Goal: Transaction & Acquisition: Obtain resource

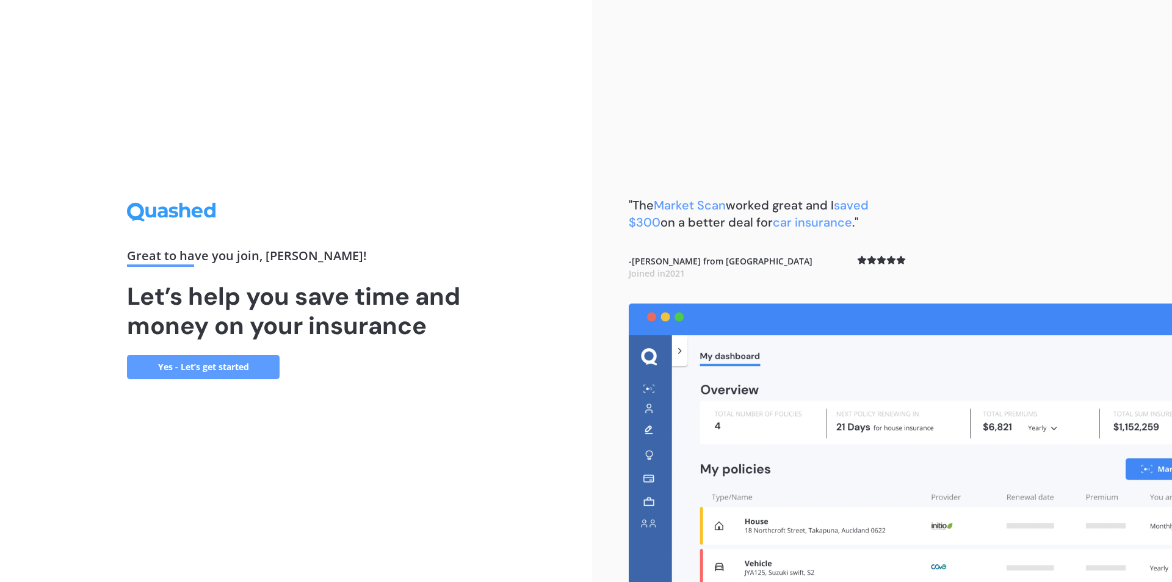
click at [195, 367] on link "Yes - Let’s get started" at bounding box center [203, 367] width 153 height 24
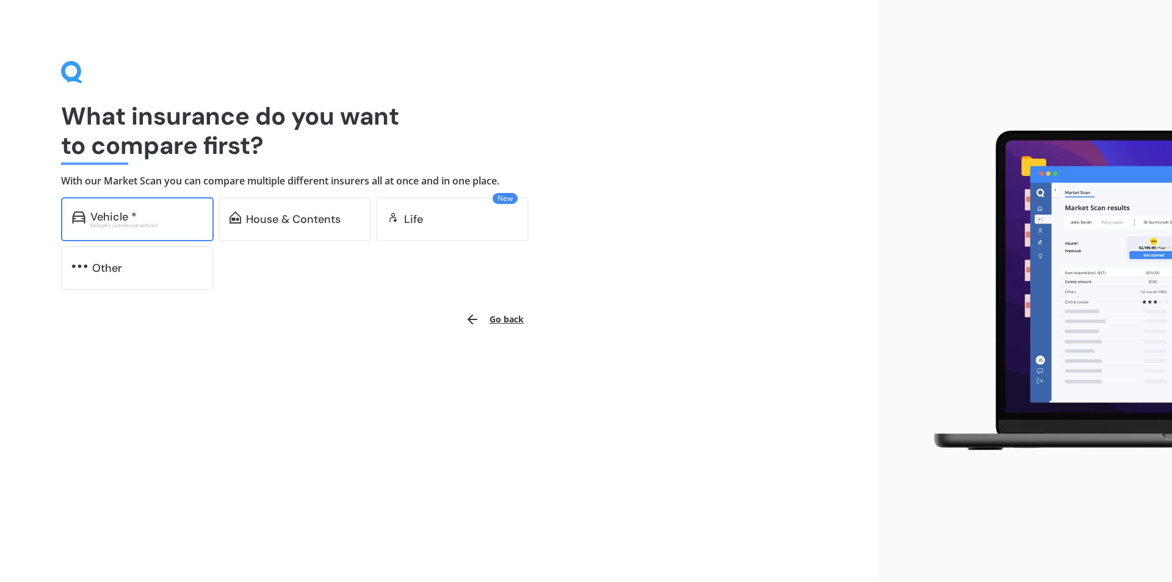
click at [176, 219] on div "Vehicle *" at bounding box center [146, 217] width 112 height 12
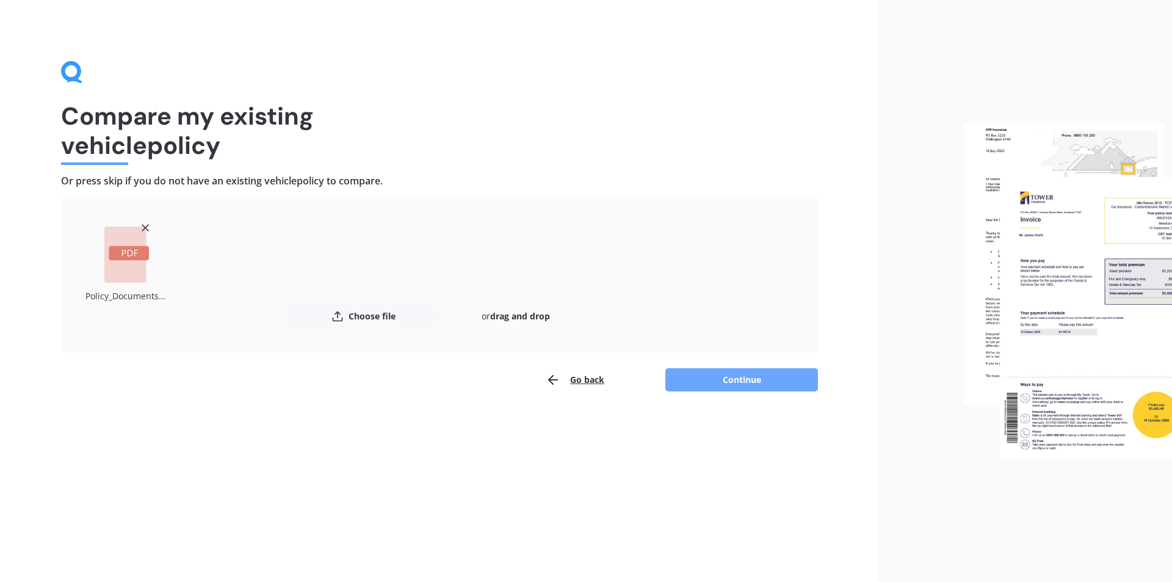
click at [708, 375] on button "Continue" at bounding box center [741, 379] width 153 height 23
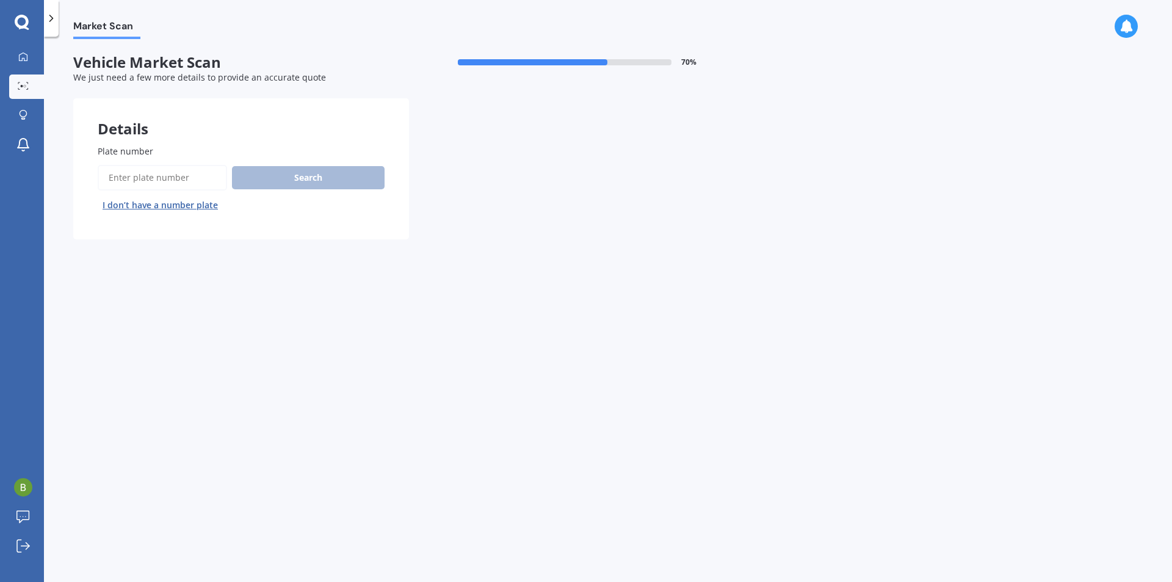
click at [150, 183] on input "Plate number" at bounding box center [162, 178] width 129 height 26
type input "PMD138"
click at [277, 177] on button "Search" at bounding box center [308, 177] width 153 height 23
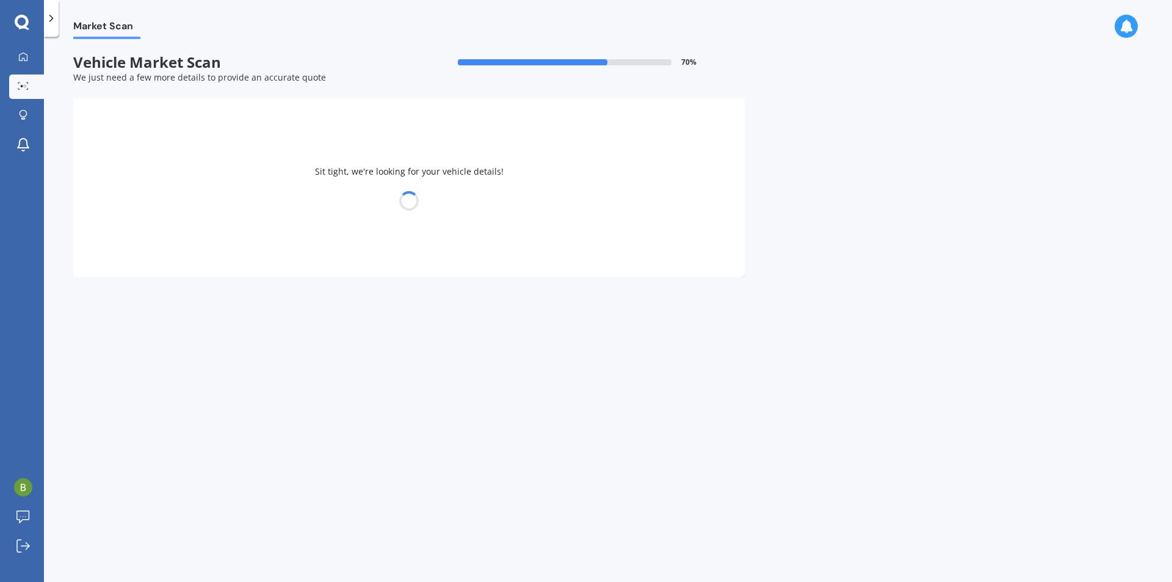
select select "FORD"
select select "RANGER"
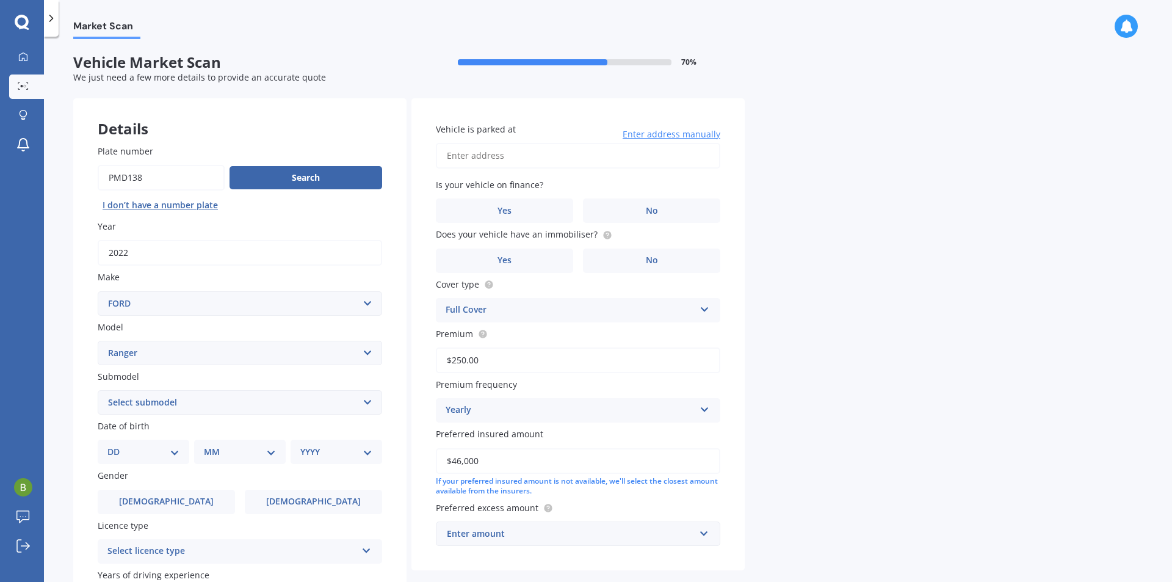
click at [489, 157] on input "Vehicle is parked at" at bounding box center [578, 156] width 284 height 26
type input "[STREET_ADDRESS]"
click at [645, 203] on label "No" at bounding box center [651, 210] width 137 height 24
click at [0, 0] on input "No" at bounding box center [0, 0] width 0 height 0
click at [505, 259] on span "Yes" at bounding box center [505, 260] width 15 height 10
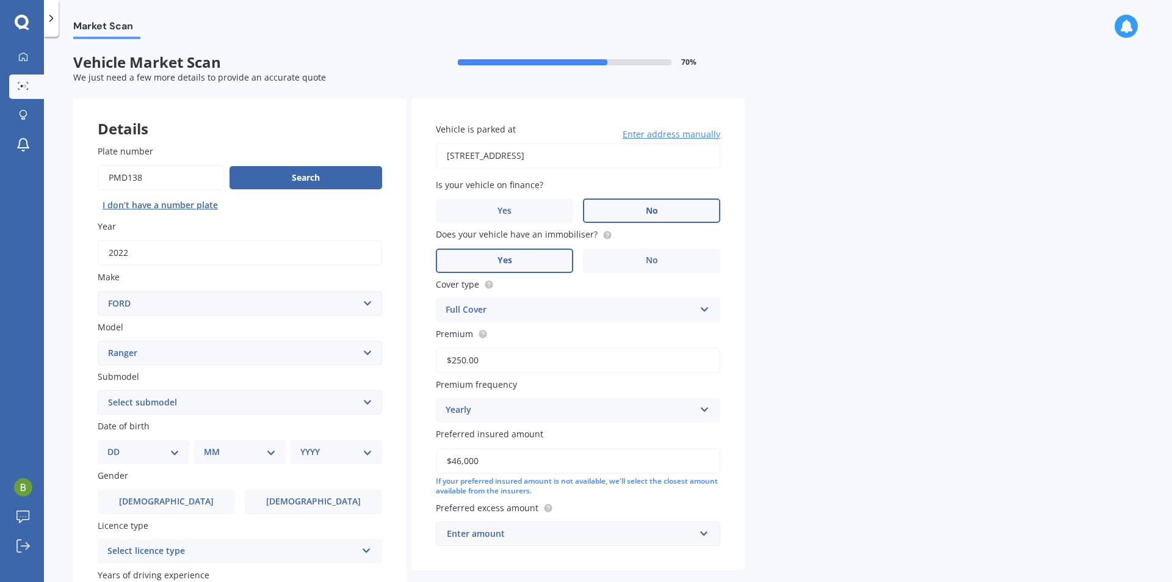
click at [0, 0] on input "Yes" at bounding box center [0, 0] width 0 height 0
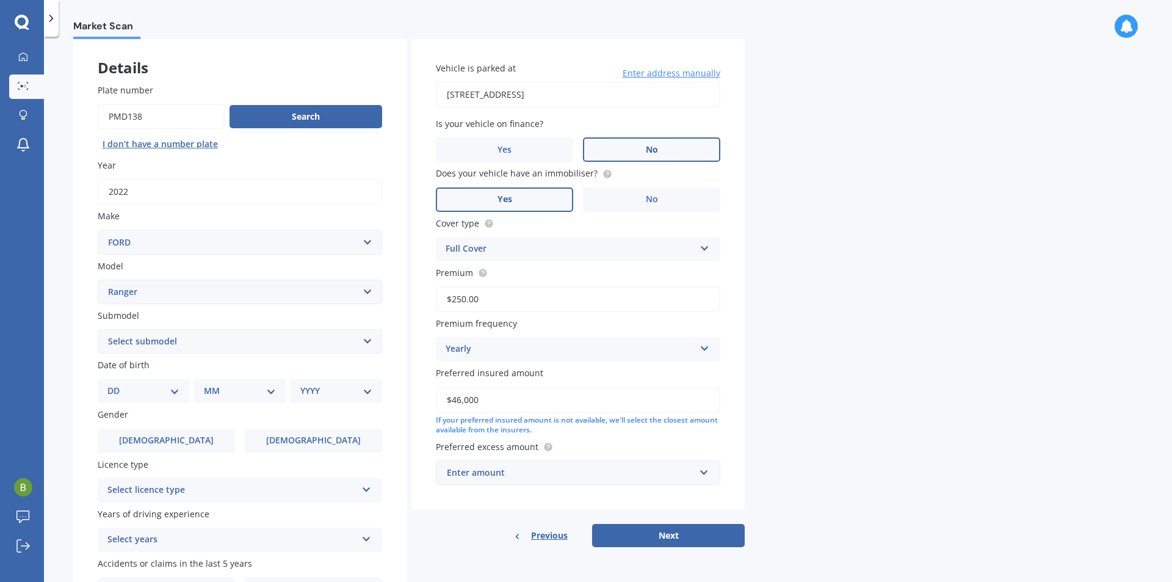
scroll to position [122, 0]
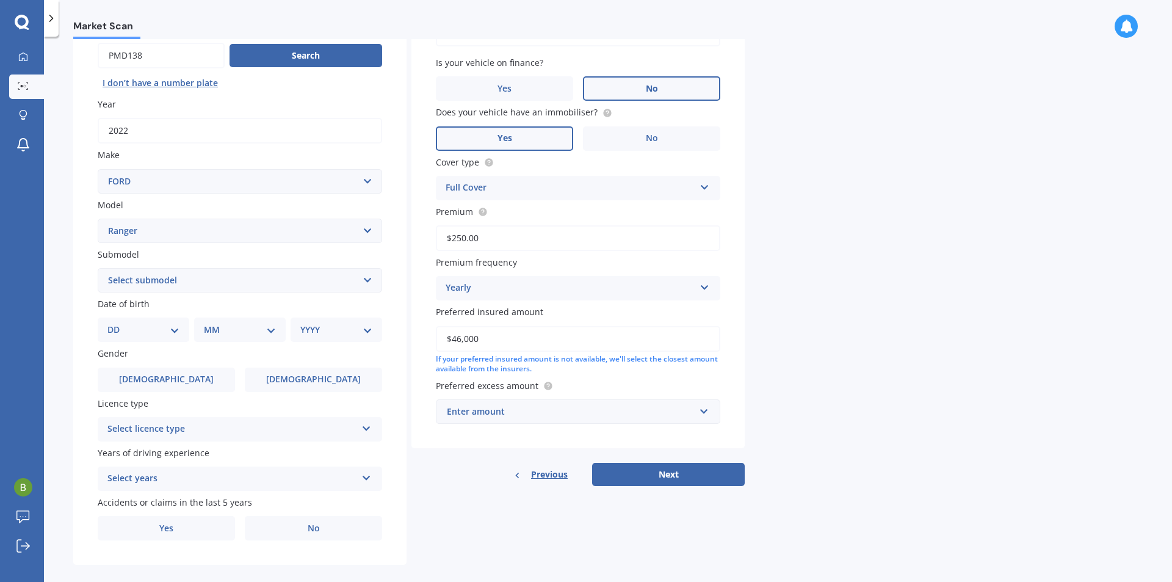
click at [540, 338] on input "$46,000" at bounding box center [578, 339] width 284 height 26
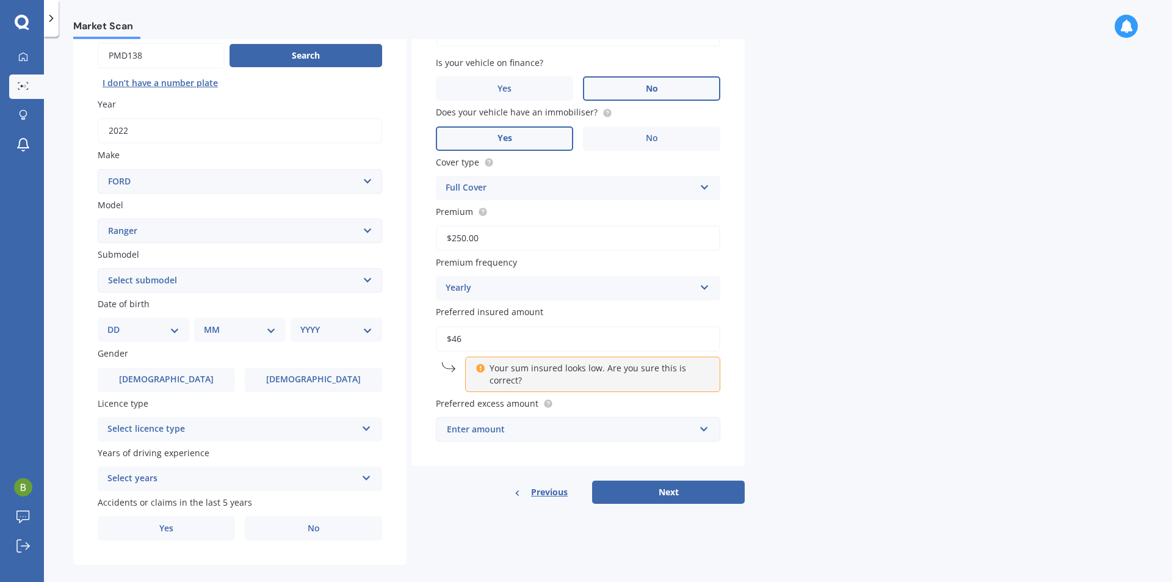
type input "$4"
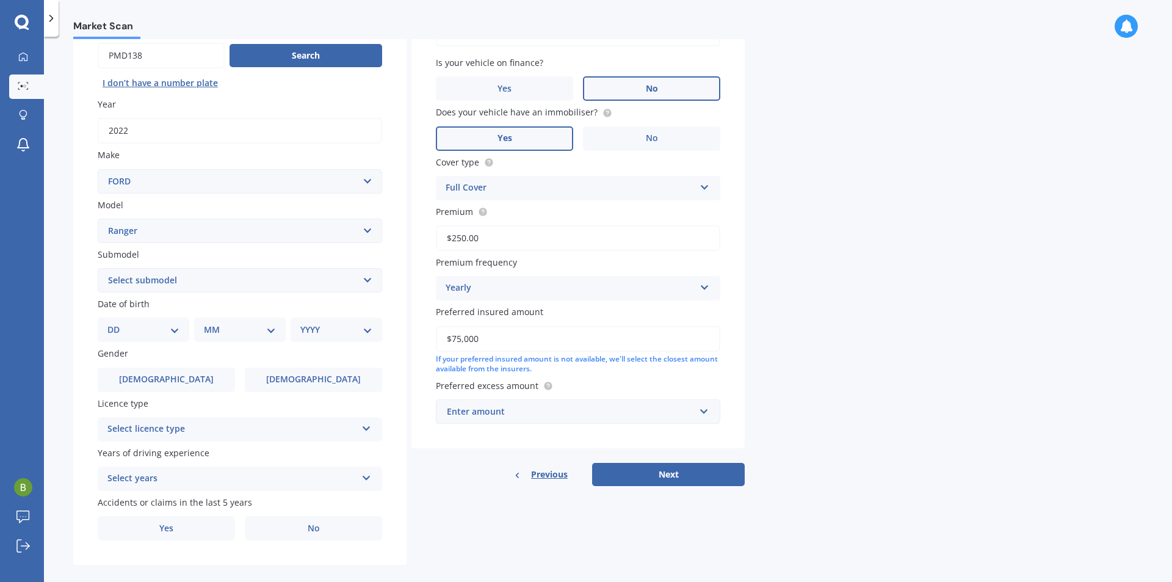
type input "$75,000"
click at [535, 418] on div "Enter amount" at bounding box center [571, 411] width 248 height 13
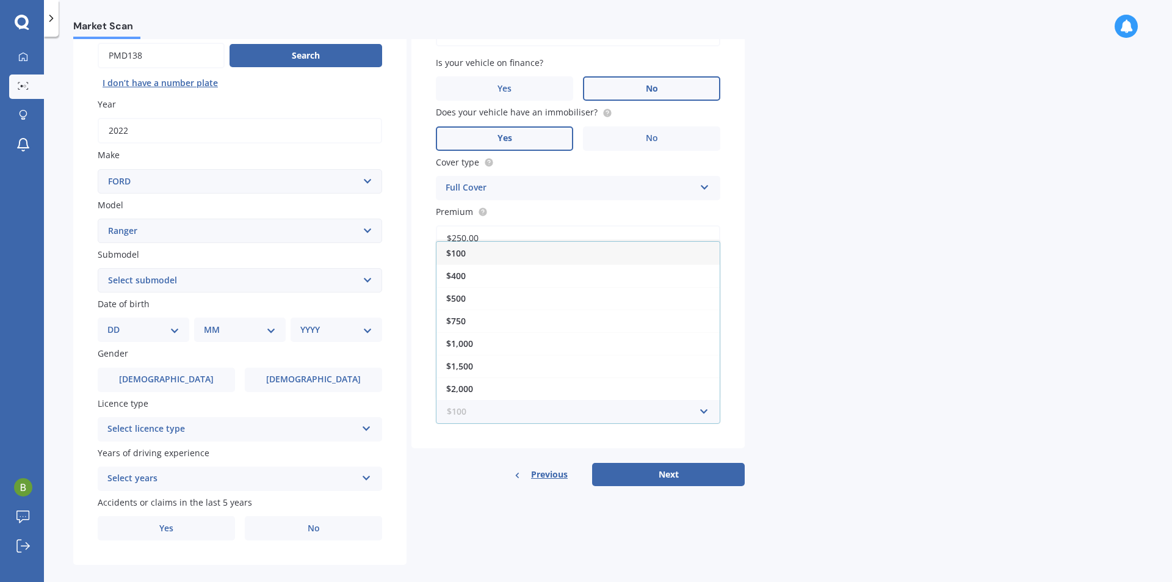
click at [535, 415] on input "text" at bounding box center [573, 411] width 273 height 23
click at [706, 411] on input "text" at bounding box center [573, 411] width 273 height 23
click at [809, 430] on div "Market Scan Vehicle Market Scan 70 % We just need a few more details to provide…" at bounding box center [608, 311] width 1128 height 545
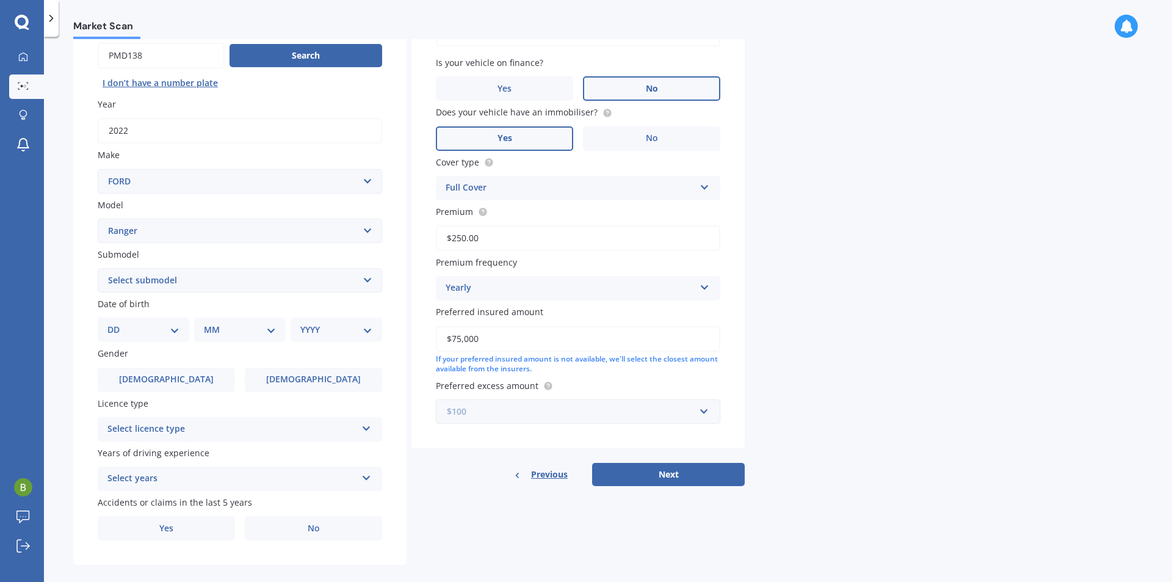
click at [706, 408] on input "text" at bounding box center [573, 411] width 273 height 23
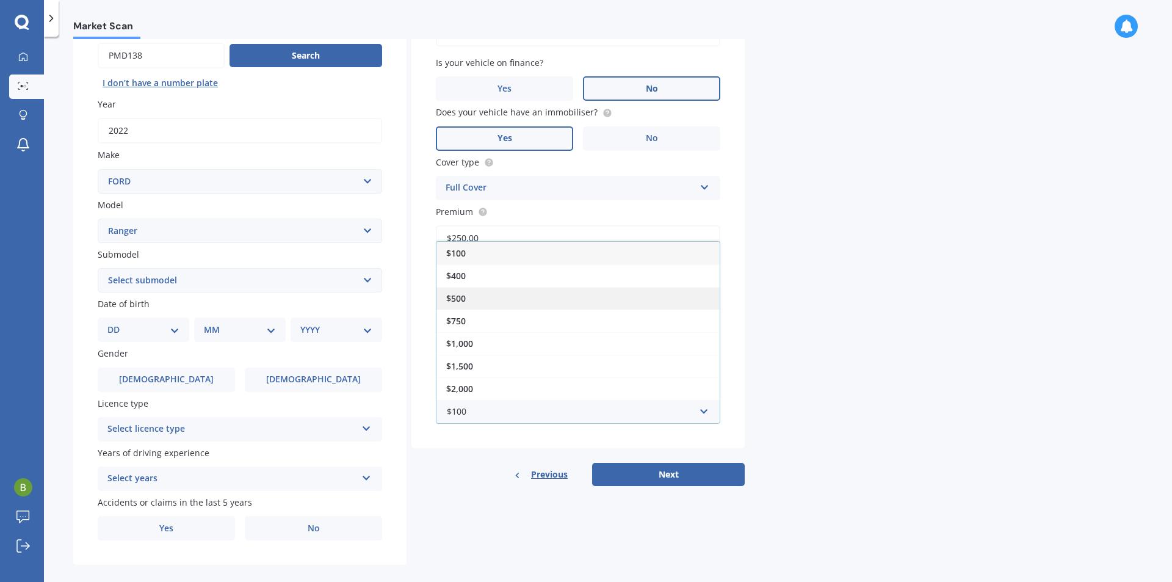
click at [523, 295] on div "$500" at bounding box center [577, 298] width 283 height 23
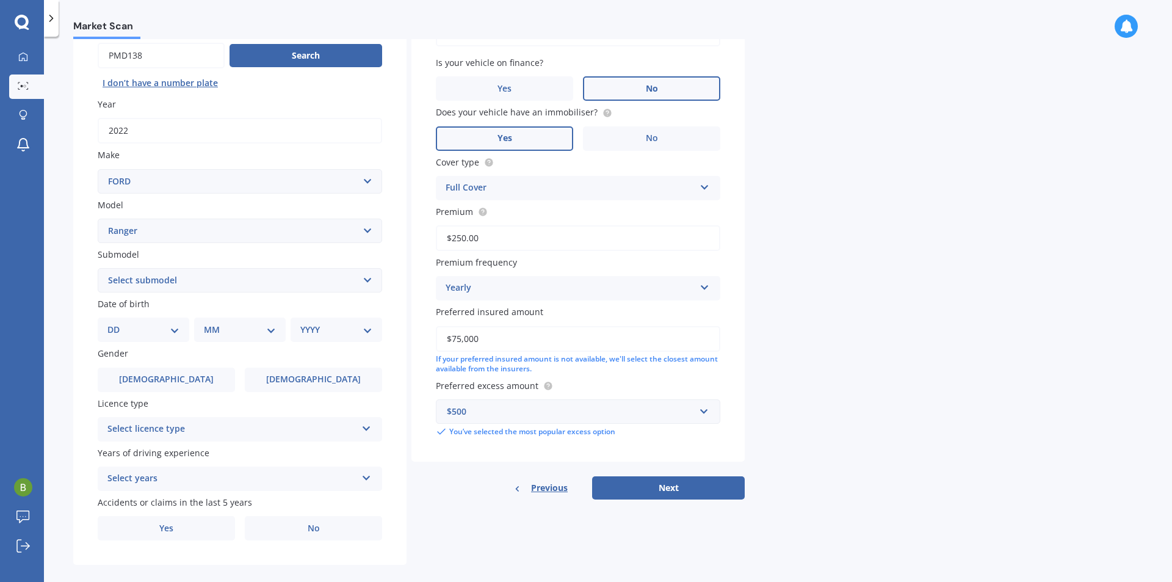
click at [159, 278] on select "Select submodel 4X2 3.2 Litre Turbo Diesel 4X2 XL 2.2 Litre Turbo Diesel 4X2 XL…" at bounding box center [240, 280] width 284 height 24
select select "WILDTRAK"
click at [98, 268] on select "Select submodel 4X2 3.2 Litre Turbo Diesel 4X2 XL 2.2 Litre Turbo Diesel 4X2 XL…" at bounding box center [240, 280] width 284 height 24
click at [175, 331] on select "DD 01 02 03 04 05 06 07 08 09 10 11 12 13 14 15 16 17 18 19 20 21 22 23 24 25 2…" at bounding box center [143, 329] width 72 height 13
select select "22"
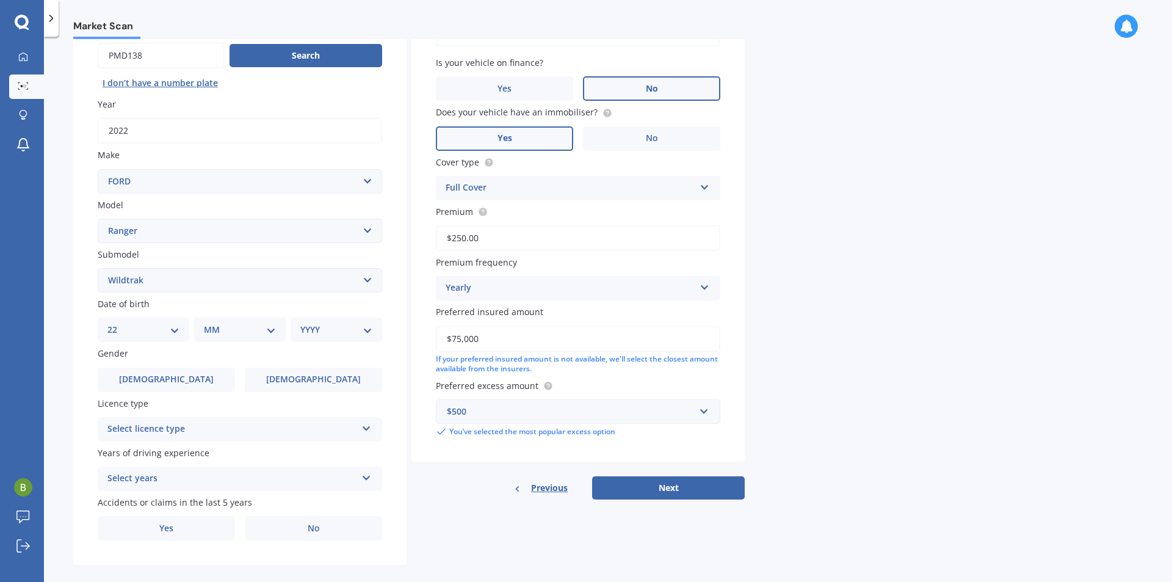
click at [117, 323] on select "DD 01 02 03 04 05 06 07 08 09 10 11 12 13 14 15 16 17 18 19 20 21 22 23 24 25 2…" at bounding box center [143, 329] width 72 height 13
click at [233, 321] on div "MM 01 02 03 04 05 06 07 08 09 10 11 12" at bounding box center [242, 329] width 87 height 24
click at [241, 330] on select "MM 01 02 03 04 05 06 07 08 09 10 11 12" at bounding box center [242, 329] width 67 height 13
select select "09"
click at [209, 323] on select "MM 01 02 03 04 05 06 07 08 09 10 11 12" at bounding box center [242, 329] width 67 height 13
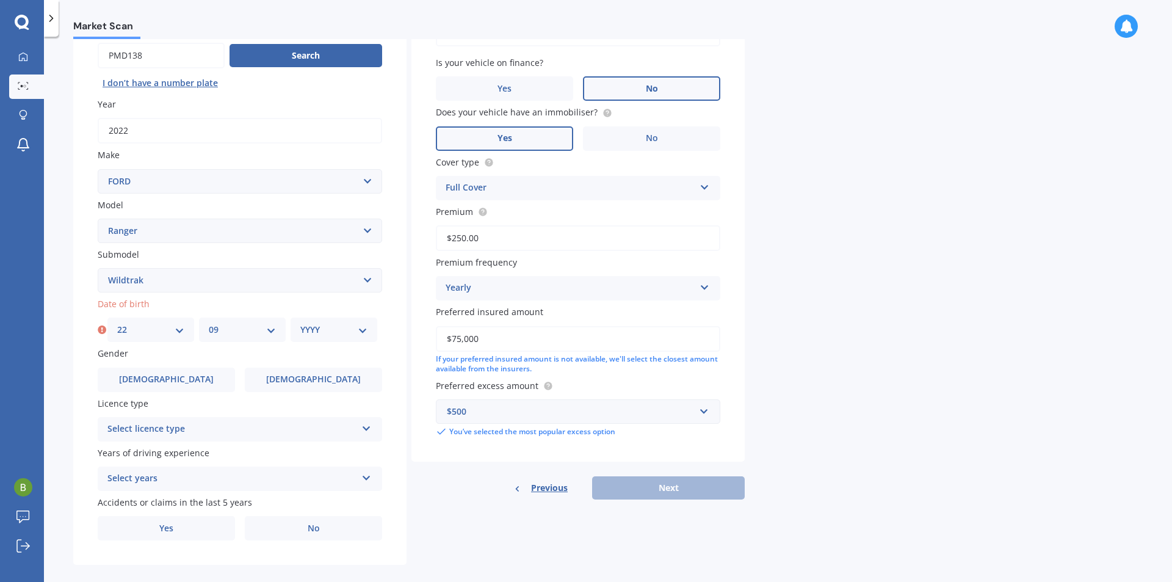
click at [314, 329] on select "YYYY 2025 2024 2023 2022 2021 2020 2019 2018 2017 2016 2015 2014 2013 2012 2011…" at bounding box center [333, 329] width 67 height 13
select select "1981"
click at [300, 323] on select "YYYY 2025 2024 2023 2022 2021 2020 2019 2018 2017 2016 2015 2014 2013 2012 2011…" at bounding box center [333, 329] width 67 height 13
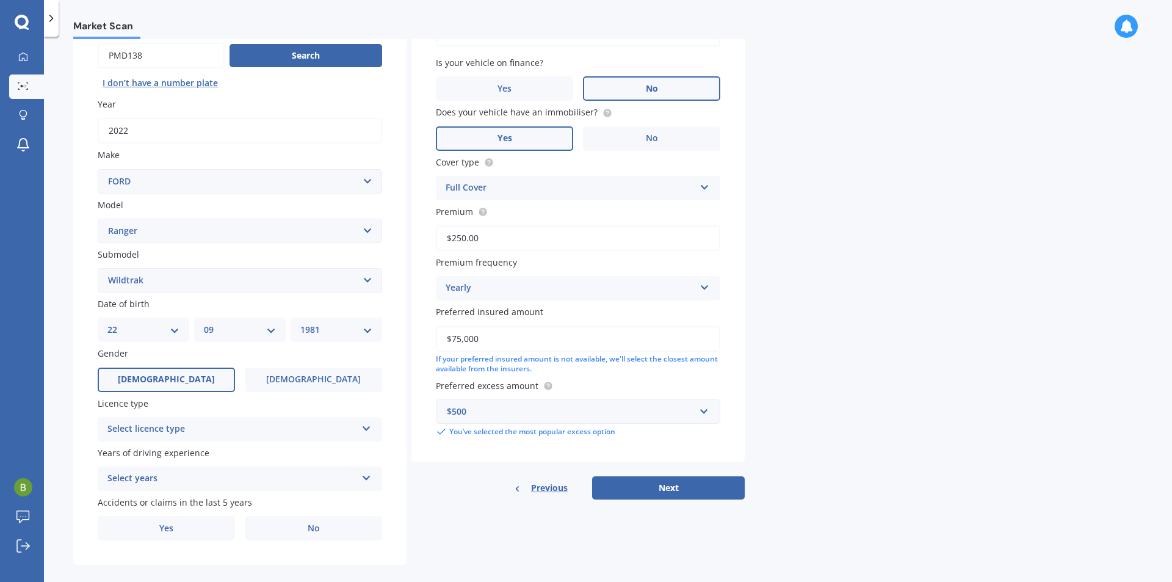
click at [186, 377] on label "[DEMOGRAPHIC_DATA]" at bounding box center [166, 379] width 137 height 24
click at [0, 0] on input "[DEMOGRAPHIC_DATA]" at bounding box center [0, 0] width 0 height 0
click at [188, 427] on div "Select licence type" at bounding box center [231, 429] width 249 height 15
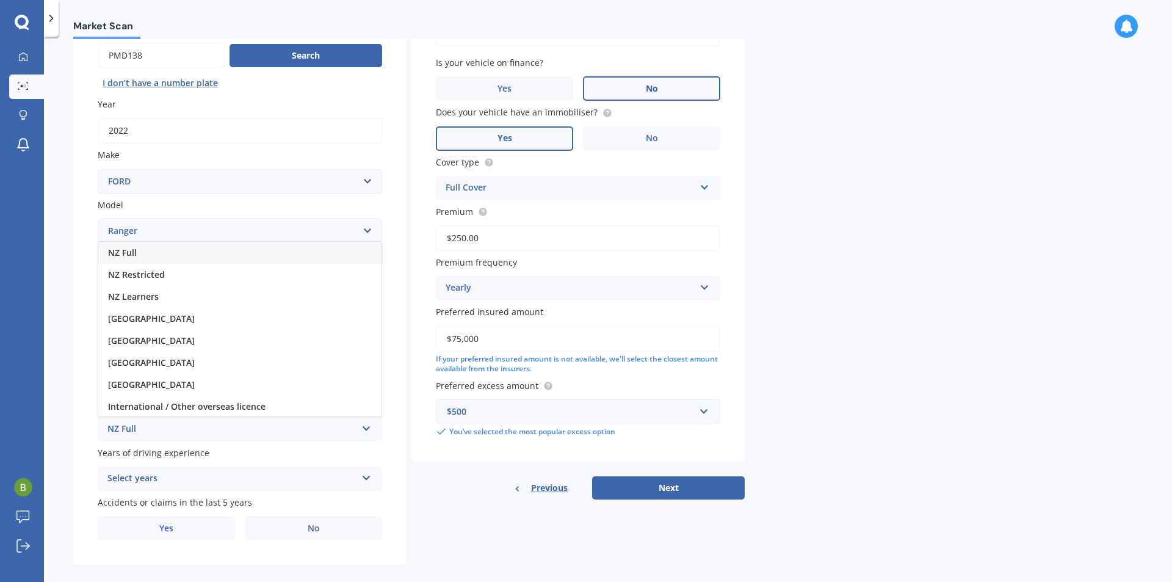
click at [159, 252] on div "NZ Full" at bounding box center [239, 253] width 283 height 22
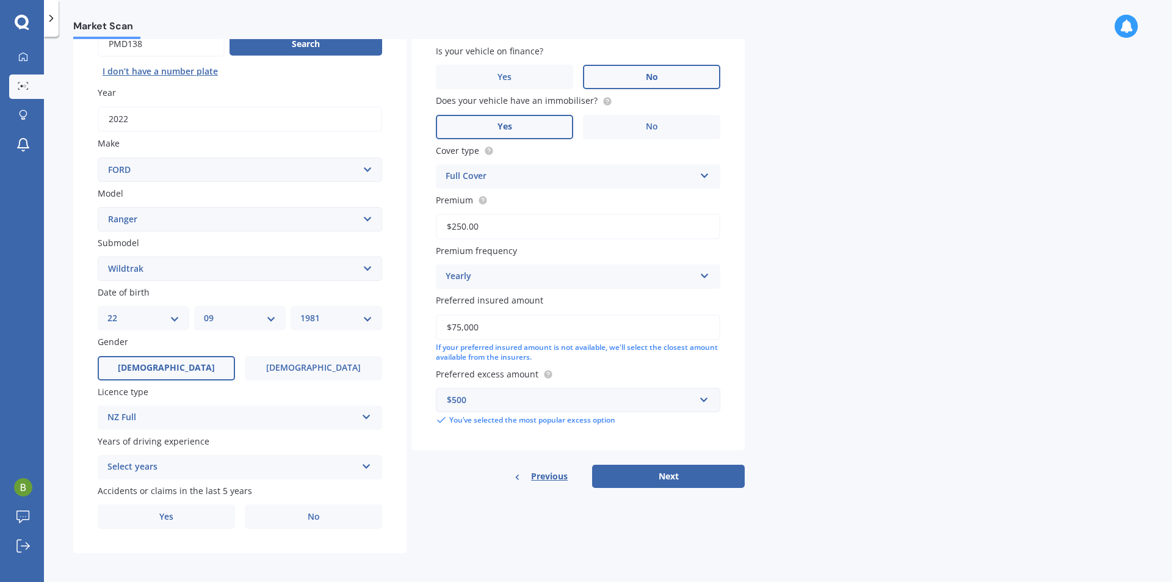
scroll to position [137, 0]
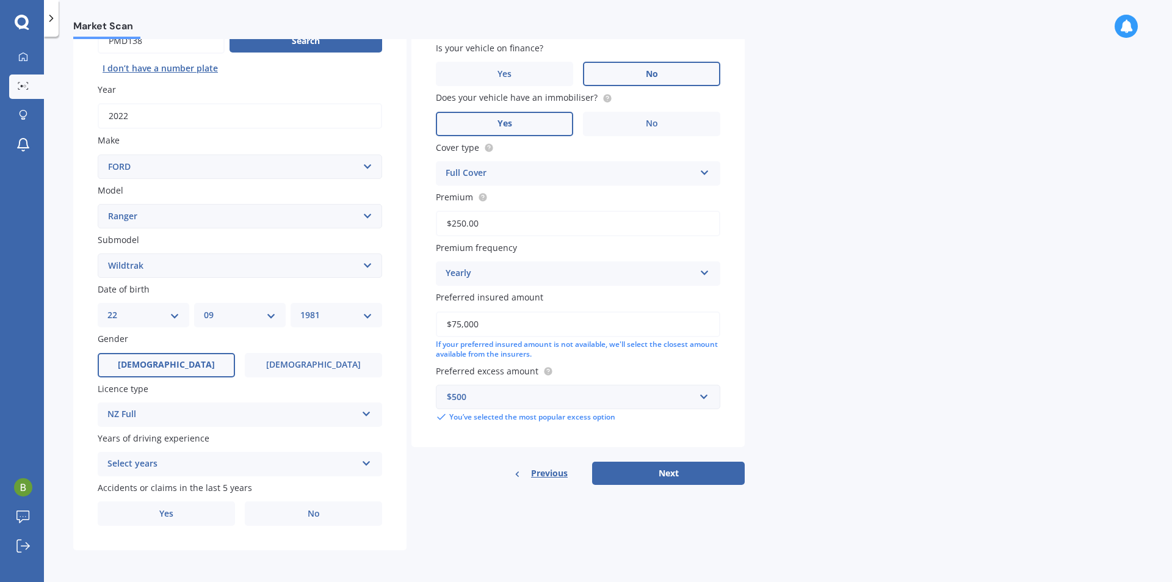
click at [146, 460] on div "Select years" at bounding box center [231, 464] width 249 height 15
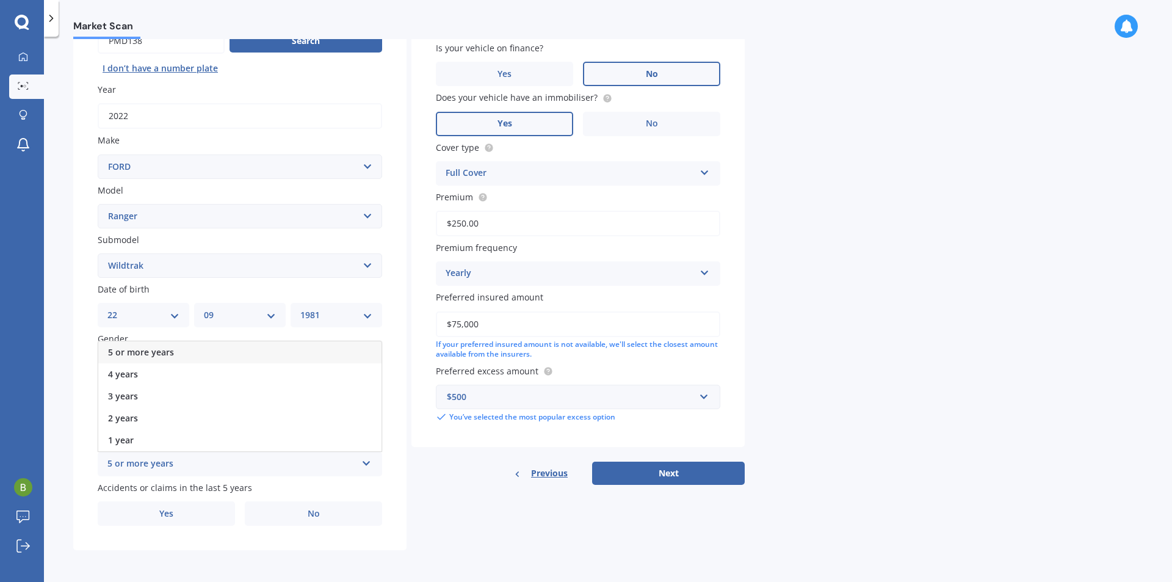
click at [158, 351] on span "5 or more years" at bounding box center [141, 352] width 66 height 12
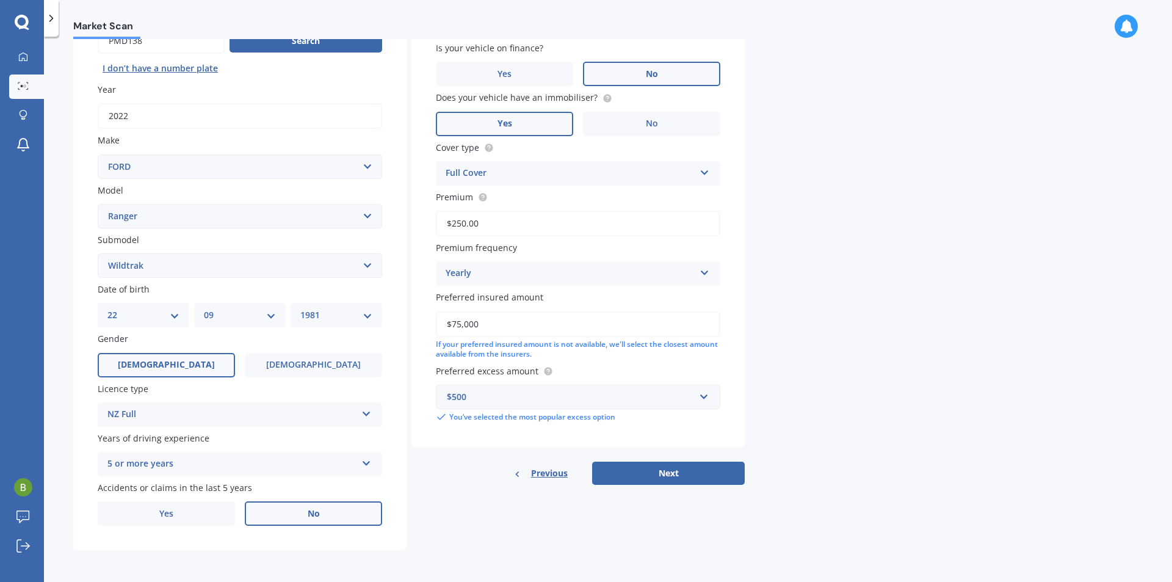
click at [268, 514] on label "No" at bounding box center [313, 513] width 137 height 24
click at [0, 0] on input "No" at bounding box center [0, 0] width 0 height 0
click at [675, 472] on button "Next" at bounding box center [668, 472] width 153 height 23
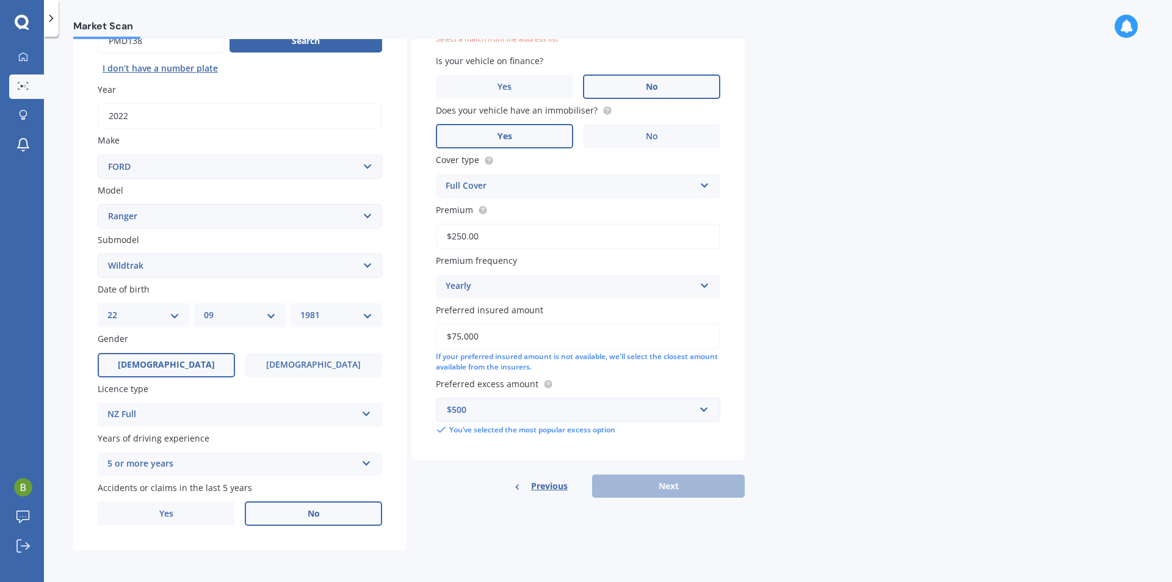
scroll to position [84, 0]
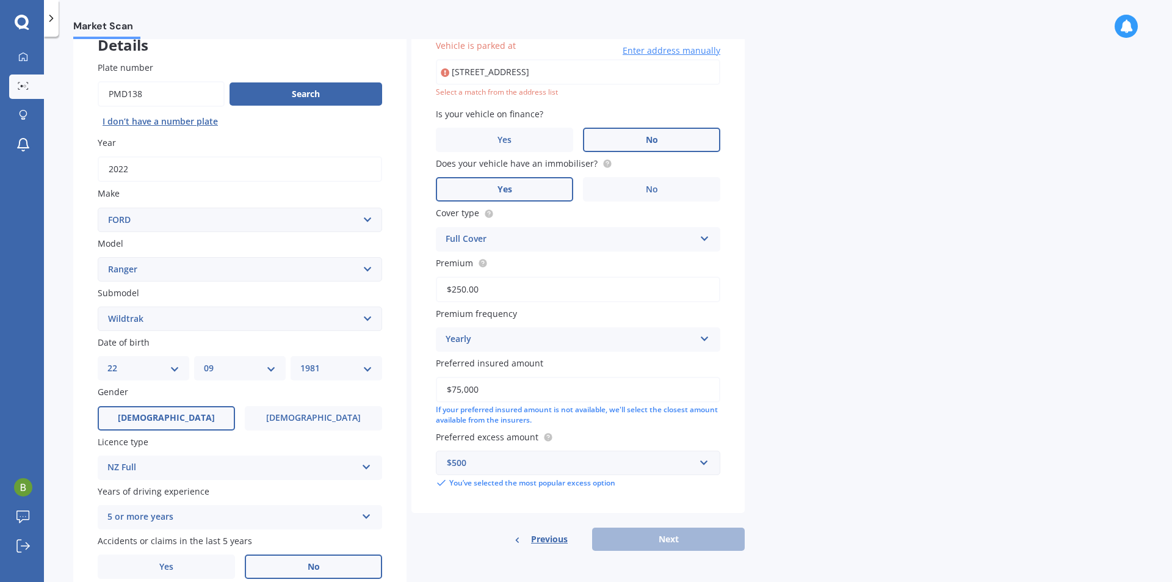
drag, startPoint x: 545, startPoint y: 67, endPoint x: 638, endPoint y: 75, distance: 93.1
click at [638, 74] on input "[STREET_ADDRESS]" at bounding box center [578, 72] width 284 height 26
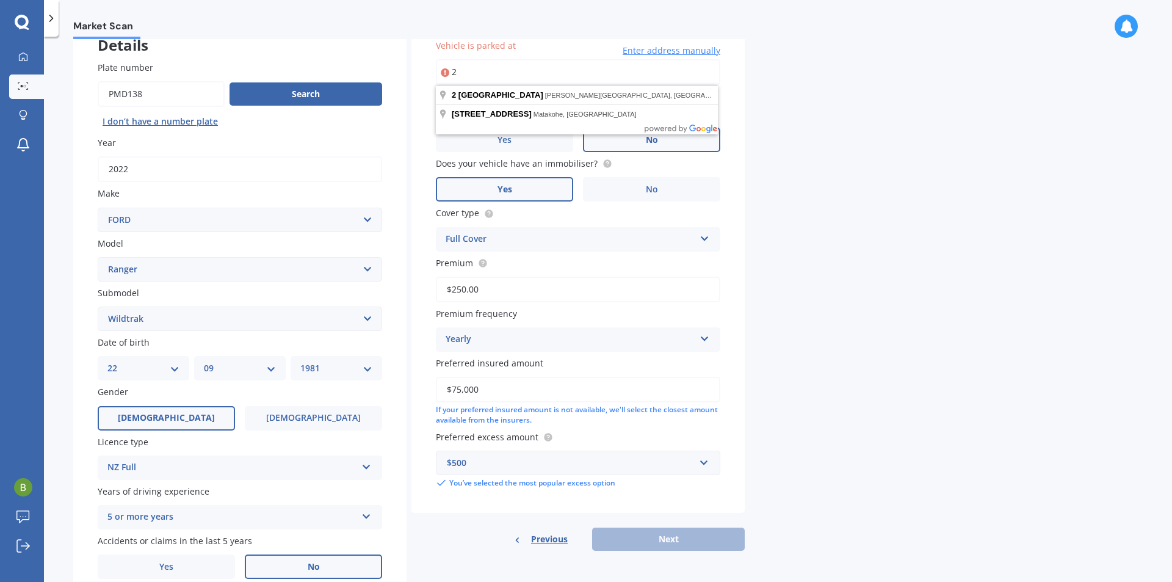
type input "2"
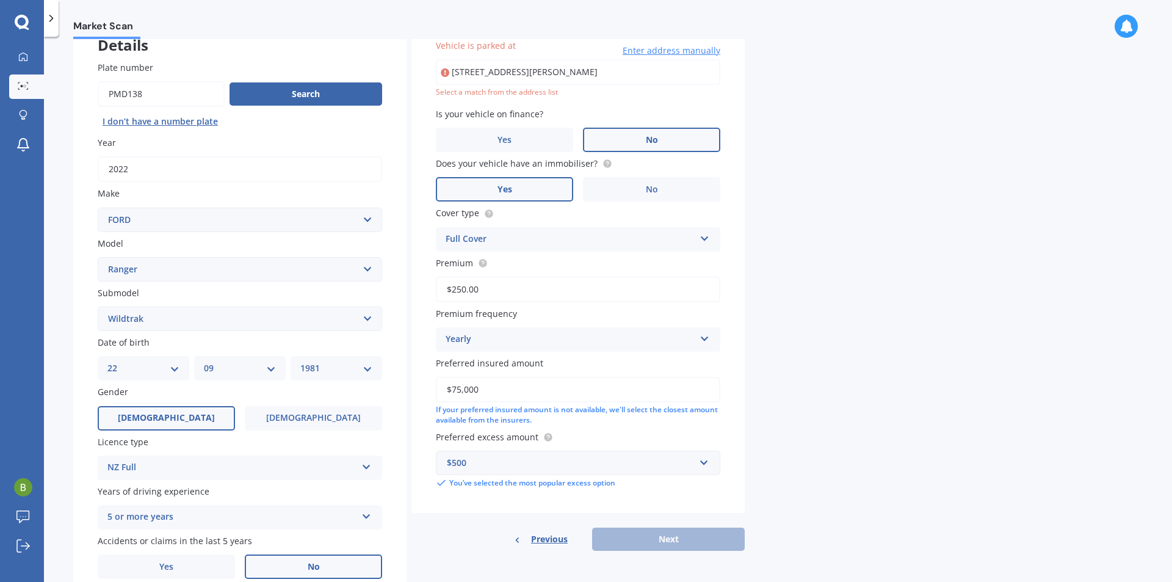
type input "[STREET_ADDRESS][PERSON_NAME]"
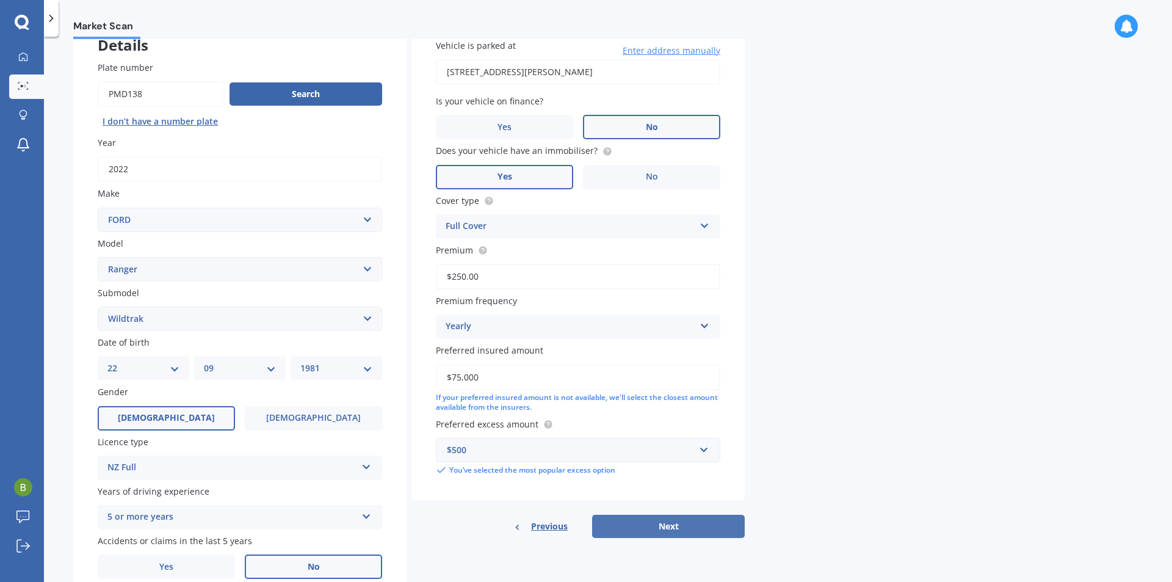
click at [689, 518] on button "Next" at bounding box center [668, 526] width 153 height 23
select select "22"
select select "09"
select select "1981"
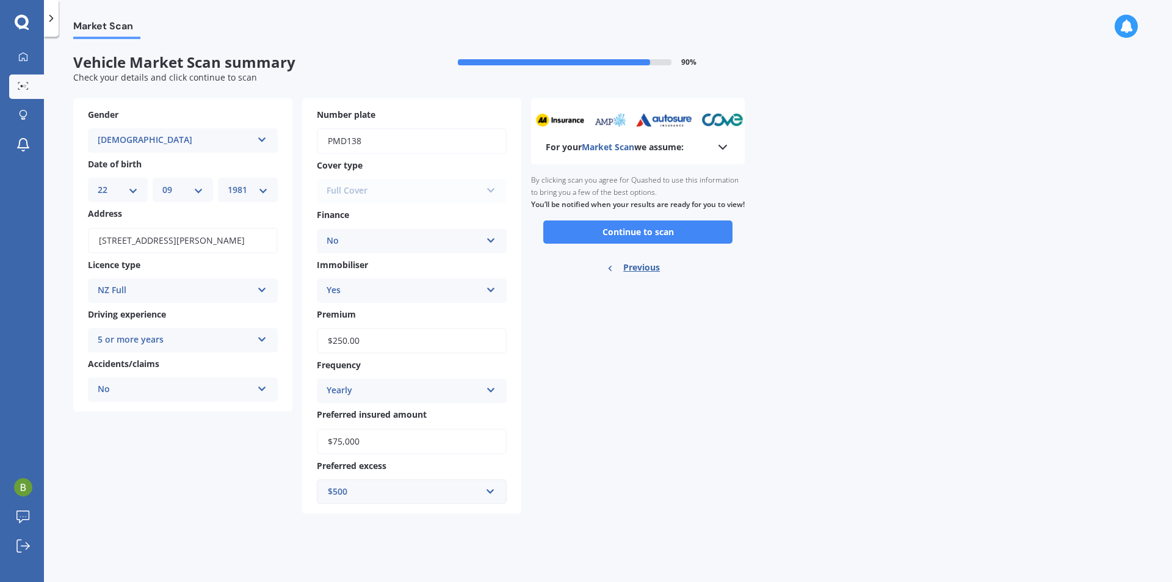
scroll to position [0, 0]
click at [723, 145] on icon at bounding box center [722, 147] width 15 height 15
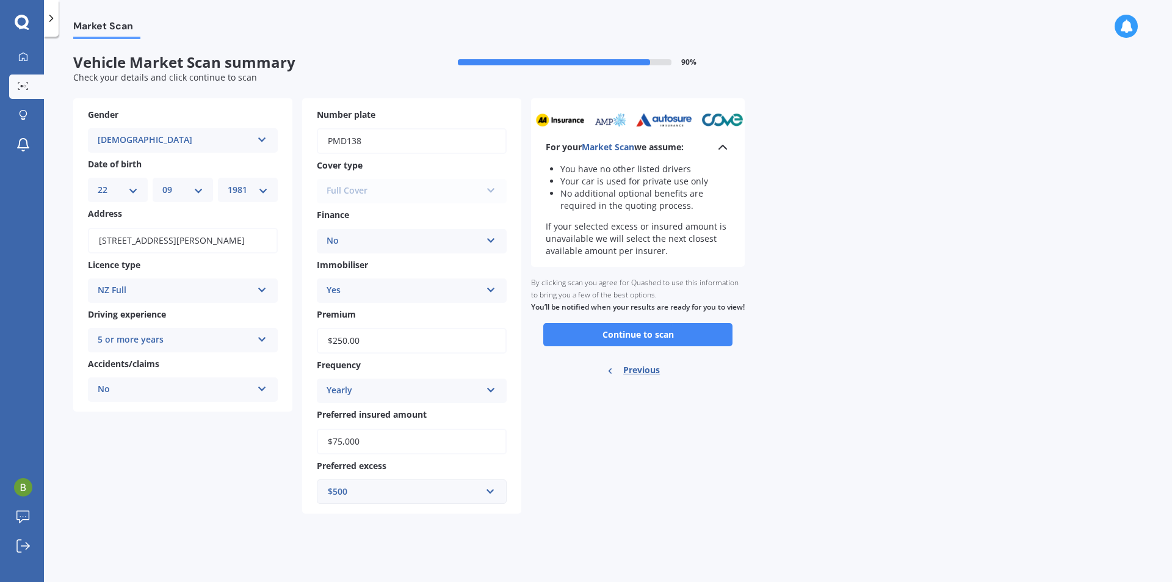
click at [723, 145] on icon at bounding box center [722, 147] width 15 height 15
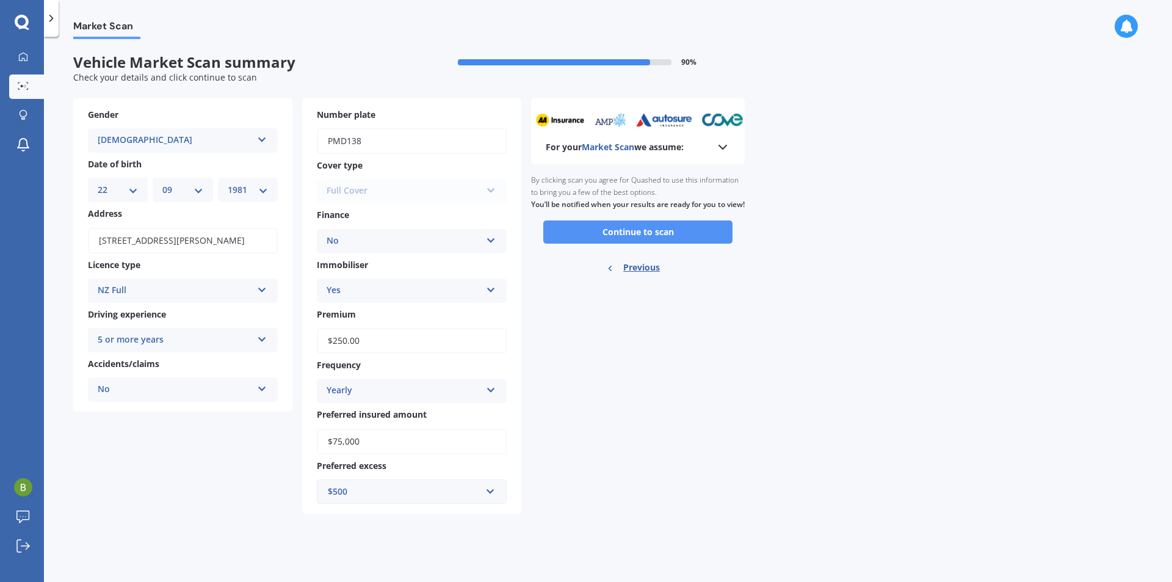
click at [694, 244] on button "Continue to scan" at bounding box center [637, 231] width 189 height 23
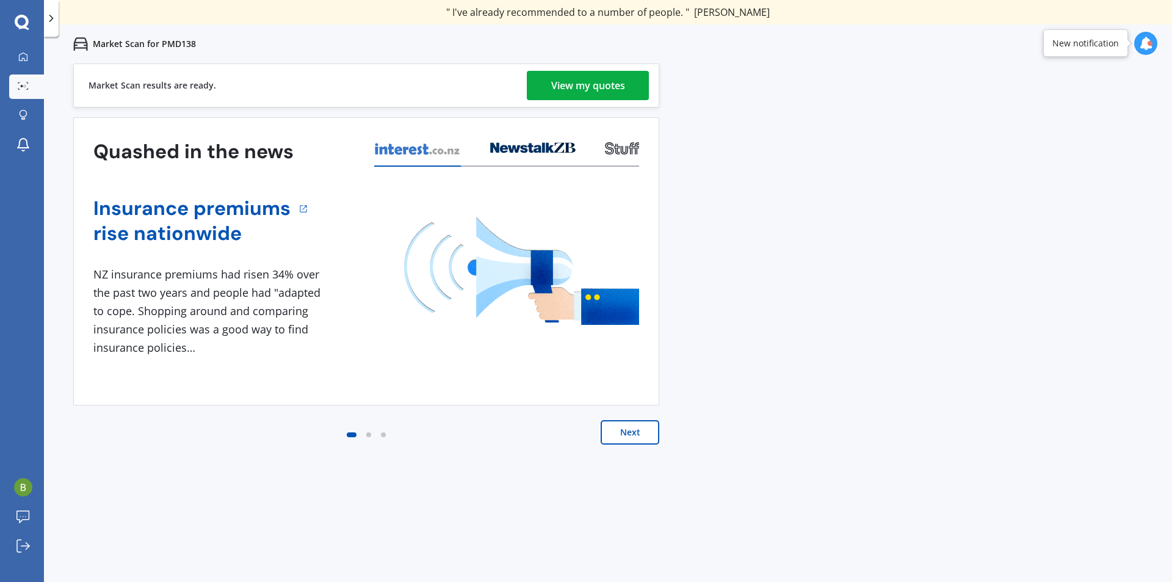
click at [601, 73] on div "View my quotes" at bounding box center [588, 85] width 74 height 29
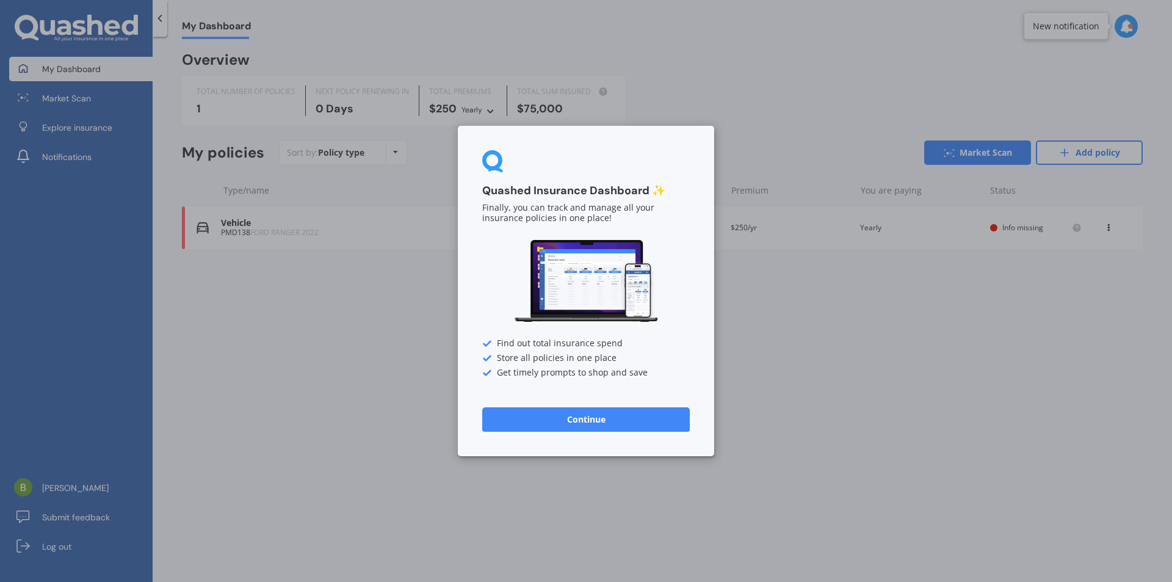
click at [529, 427] on button "Continue" at bounding box center [586, 419] width 208 height 24
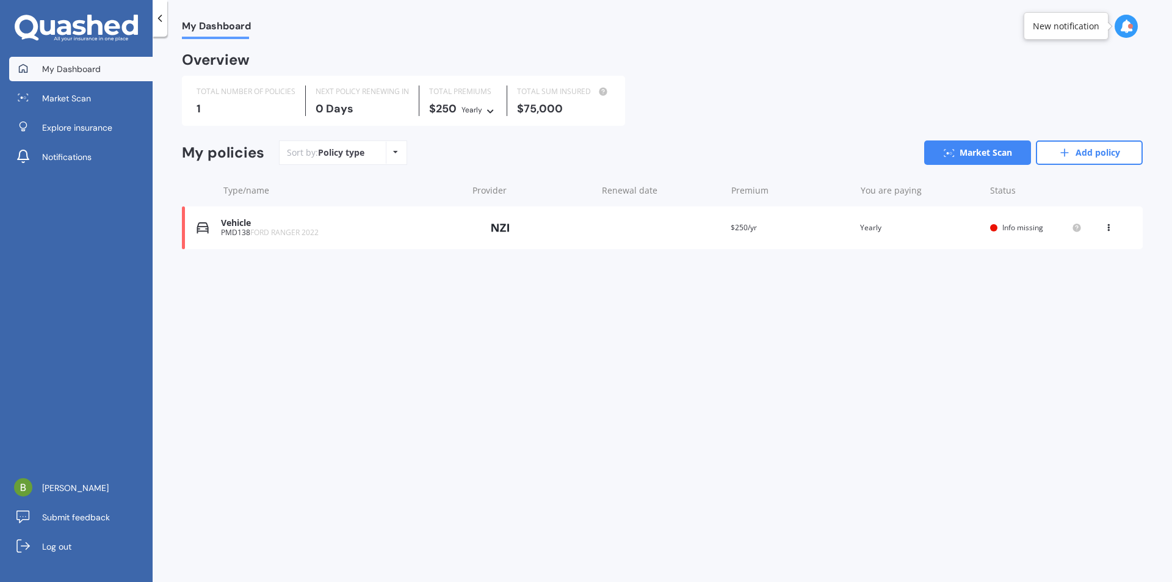
click at [1109, 228] on icon at bounding box center [1108, 225] width 9 height 7
click at [1081, 273] on div "Delete" at bounding box center [1081, 275] width 121 height 24
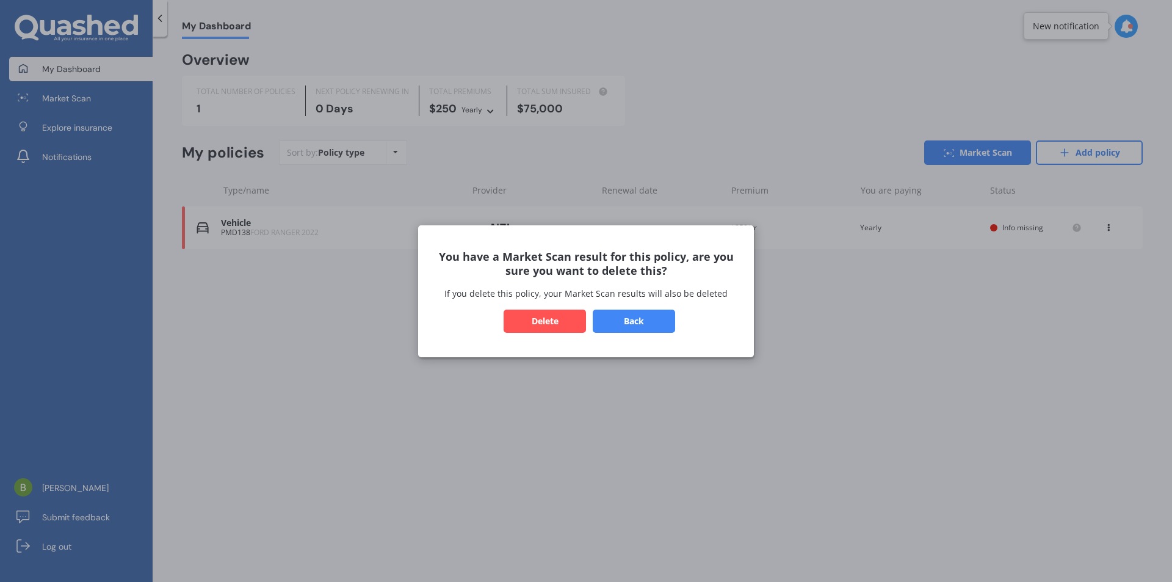
click at [558, 325] on button "Delete" at bounding box center [545, 320] width 82 height 23
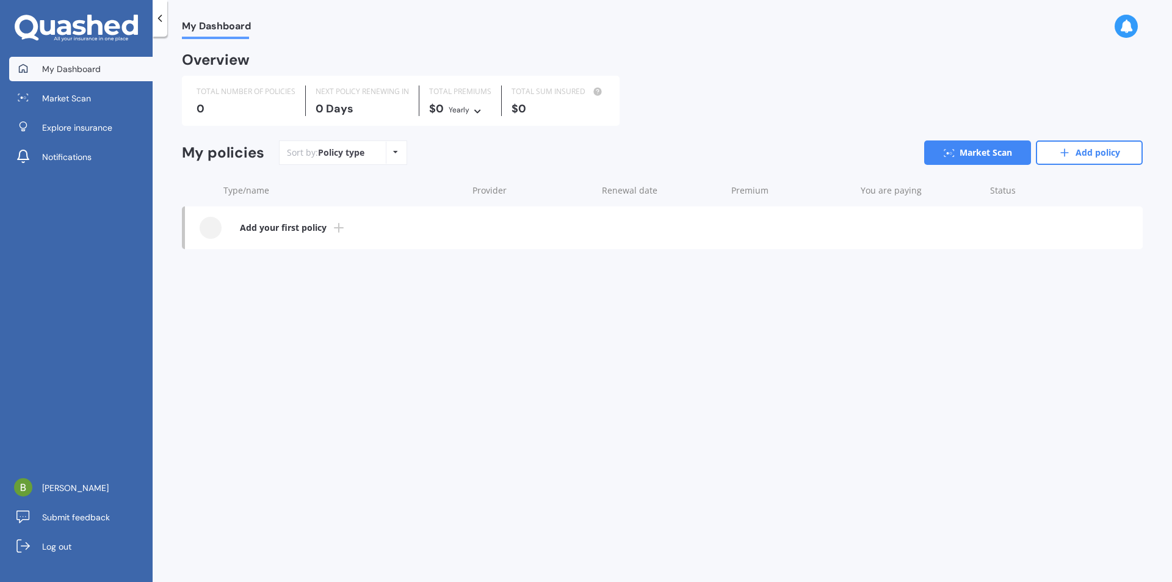
click at [266, 227] on b "Add your first policy" at bounding box center [283, 228] width 87 height 12
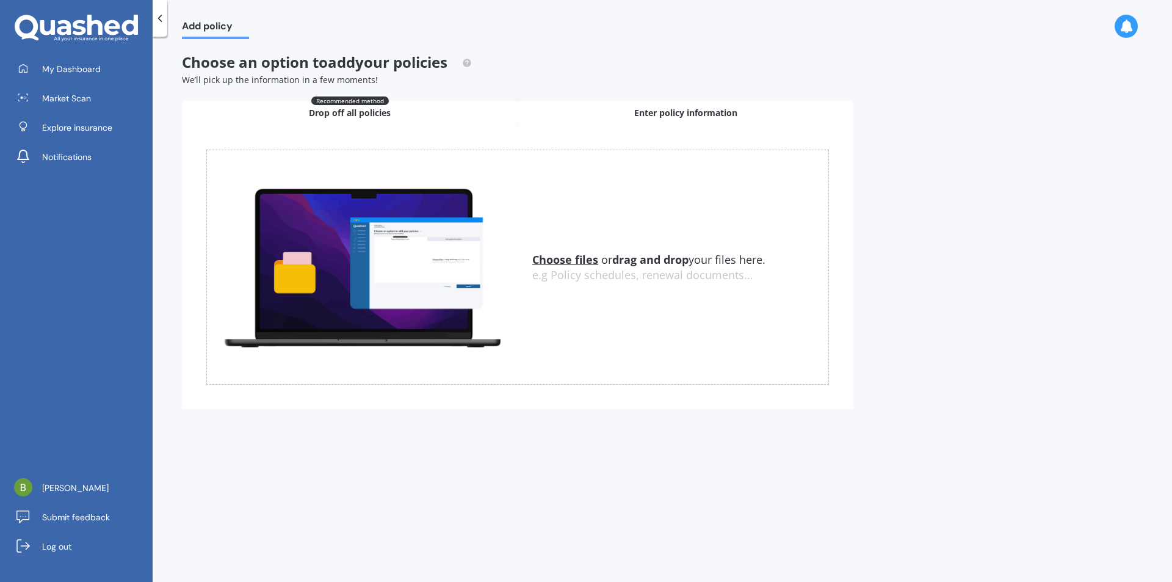
click at [640, 115] on span "Enter policy information" at bounding box center [685, 113] width 103 height 12
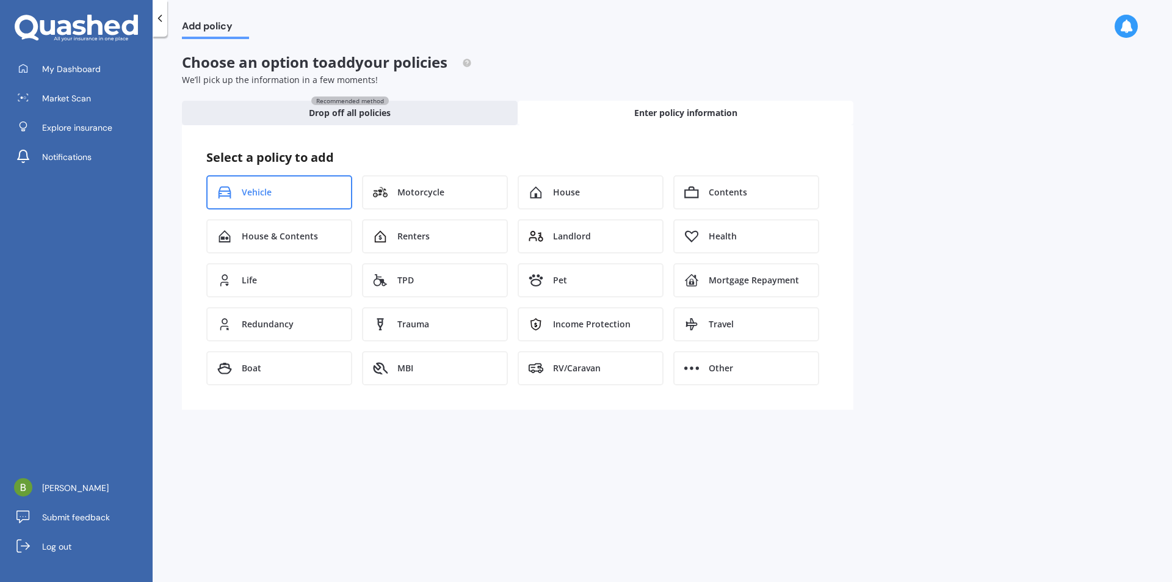
click at [303, 190] on div "Vehicle" at bounding box center [279, 192] width 146 height 34
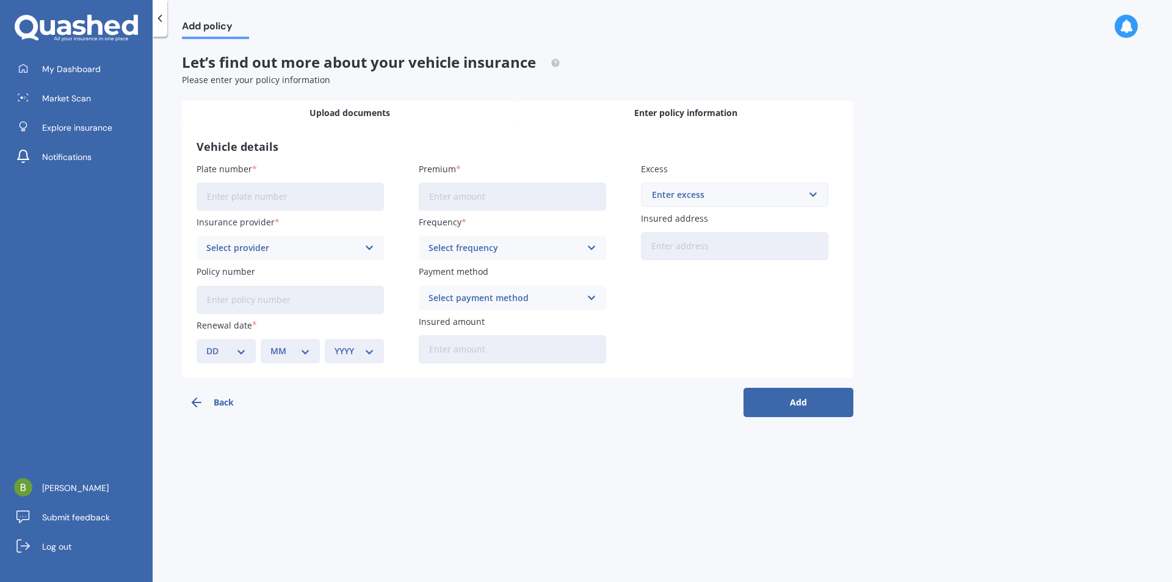
click at [465, 110] on div "Upload documents" at bounding box center [350, 113] width 336 height 24
